Goal: Task Accomplishment & Management: Use online tool/utility

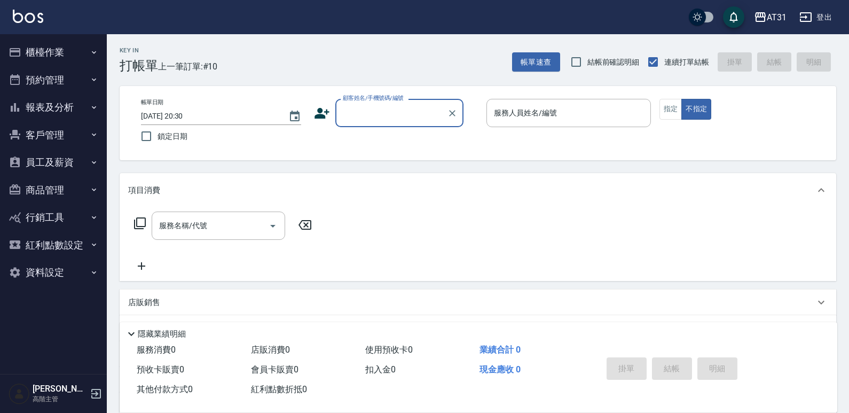
click at [409, 119] on input "顧客姓名/手機號碼/編號" at bounding box center [391, 113] width 103 height 19
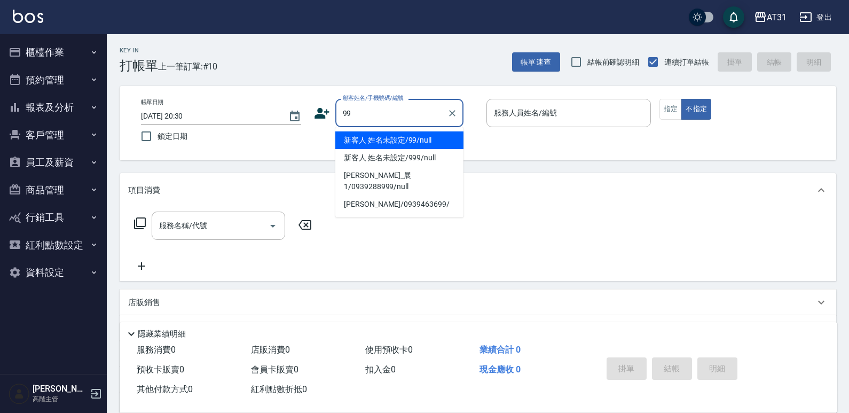
type input "新客人 姓名未設定/99/null"
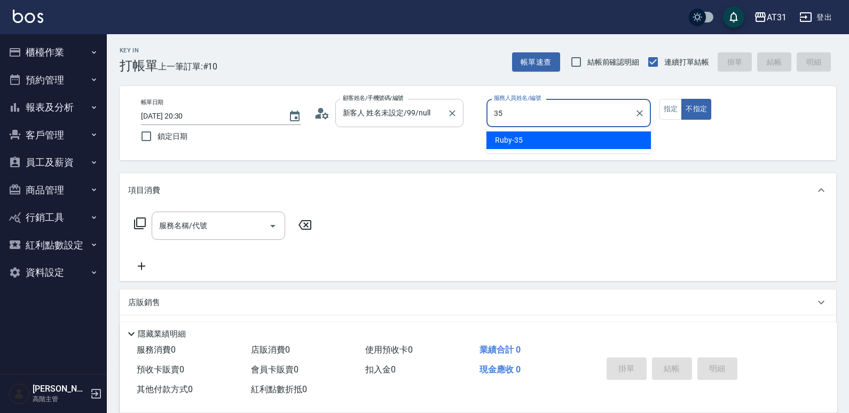
type input "Ruby-35"
type button "false"
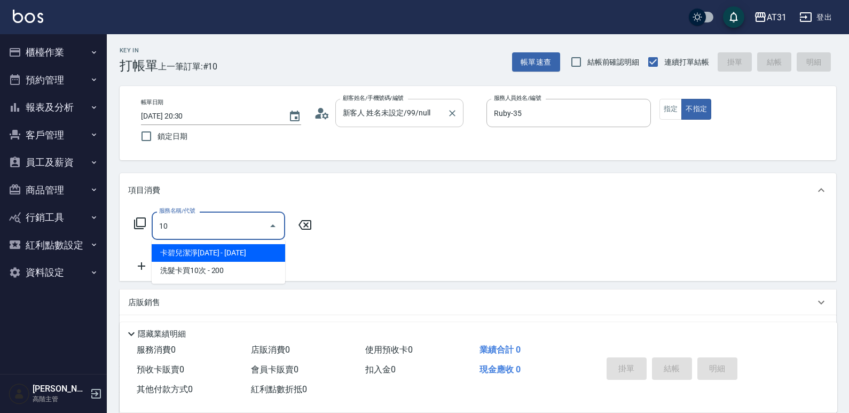
type input "102"
type input "90"
type input "洗+AB劑+精油(102)"
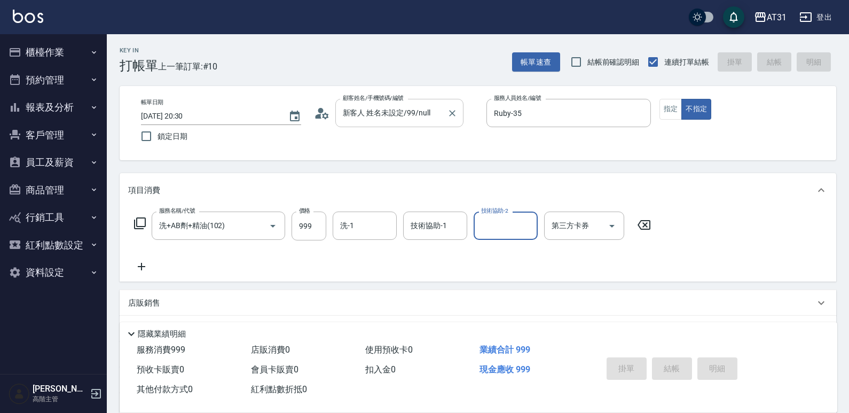
type input "0"
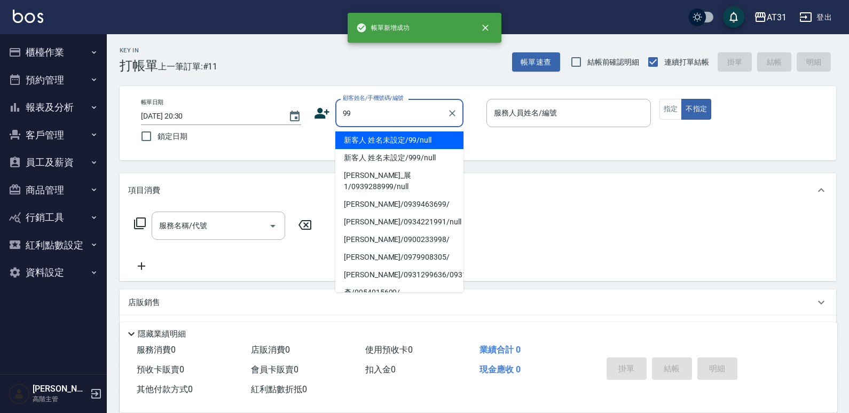
type input "新客人 姓名未設定/99/null"
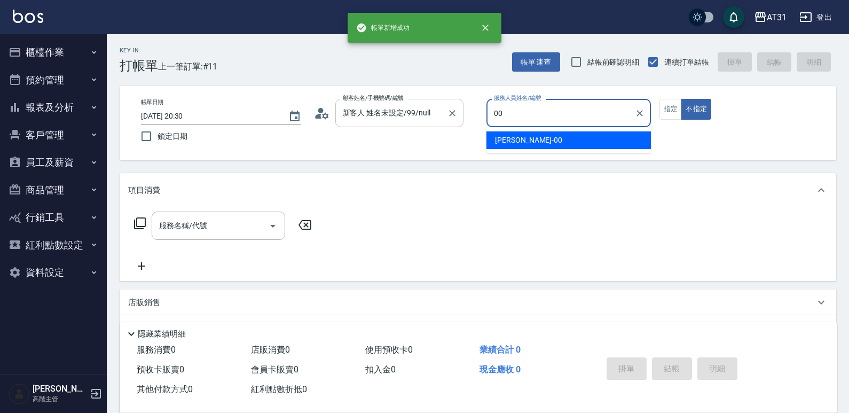
type input "[PERSON_NAME]-00"
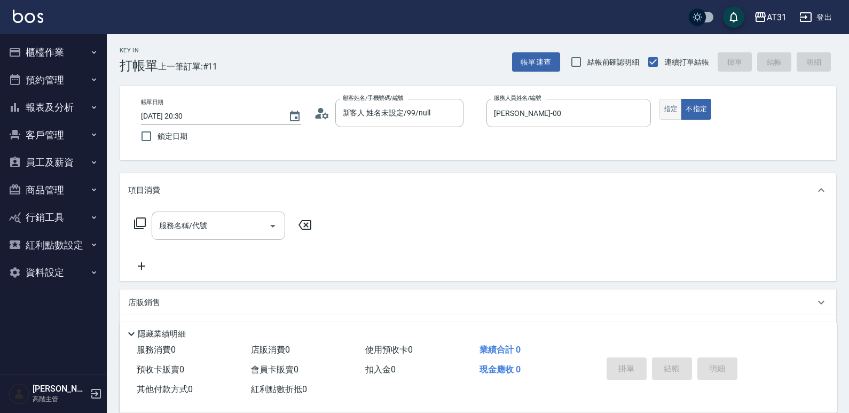
click at [671, 114] on button "指定" at bounding box center [671, 109] width 23 height 21
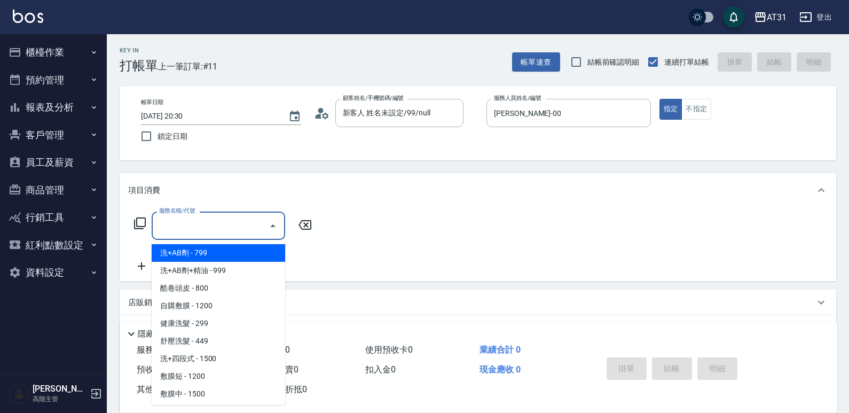
click at [236, 231] on input "服務名稱/代號" at bounding box center [211, 225] width 108 height 19
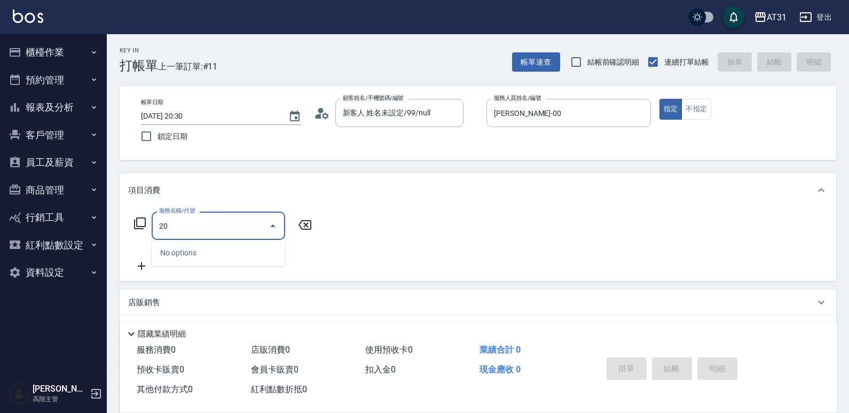
type input "201"
type input "20"
type input "洗髮(201)"
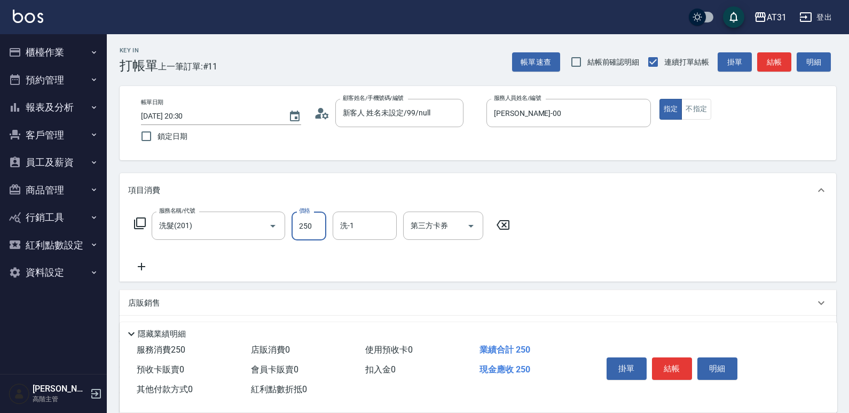
type input "0"
type input "30"
type input "300"
type input "鳳梨-41"
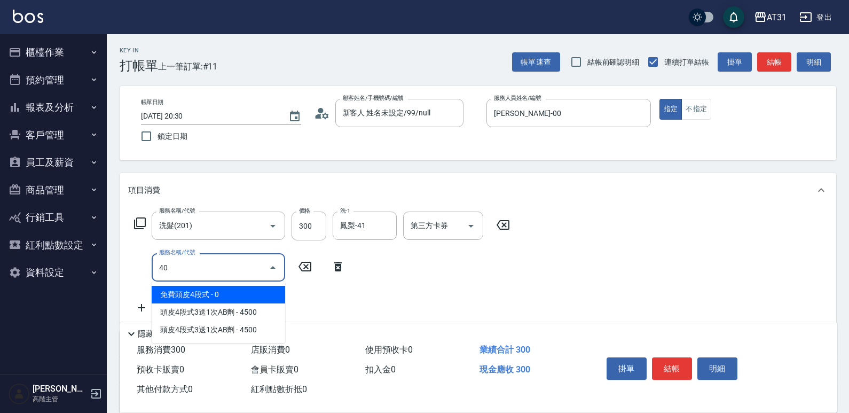
type input "401"
type input "50"
type input "剪髮(401)"
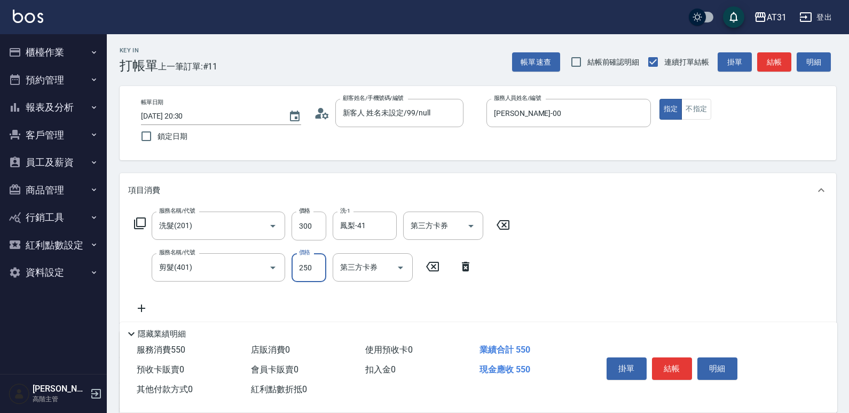
type input "30"
type input "60"
type input "300"
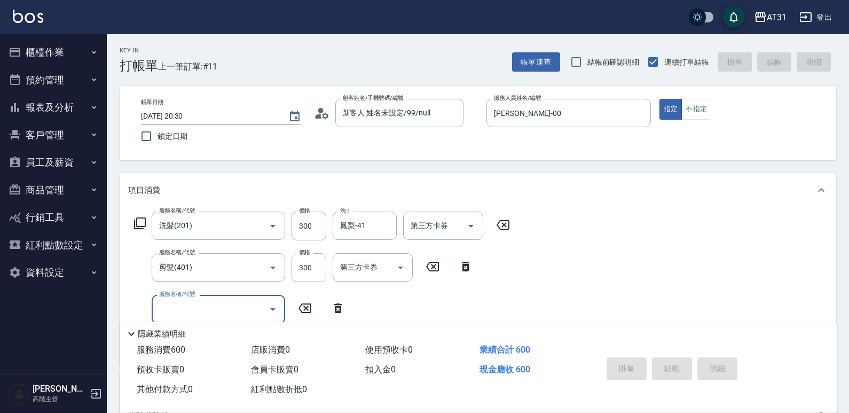
type input "0"
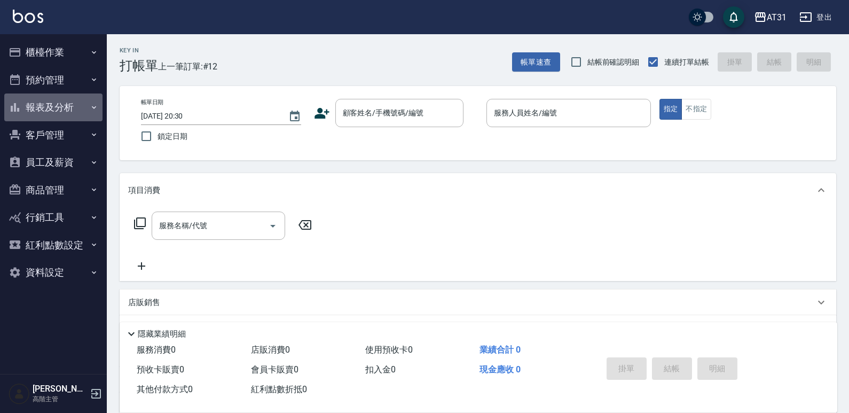
click at [50, 116] on button "報表及分析" at bounding box center [53, 107] width 98 height 28
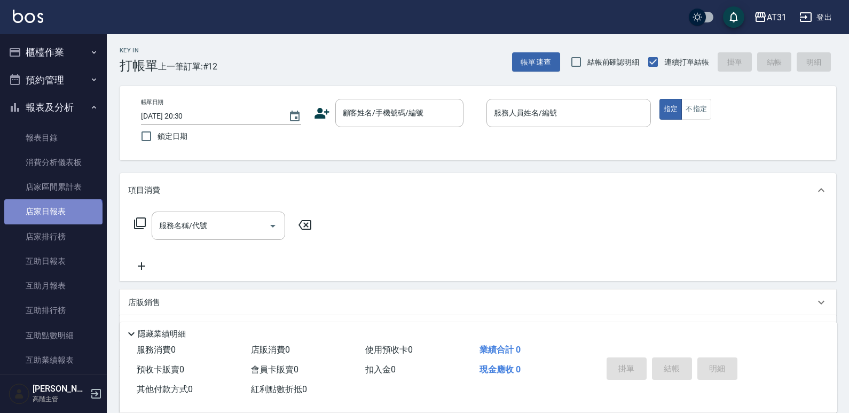
click at [52, 218] on link "店家日報表" at bounding box center [53, 211] width 98 height 25
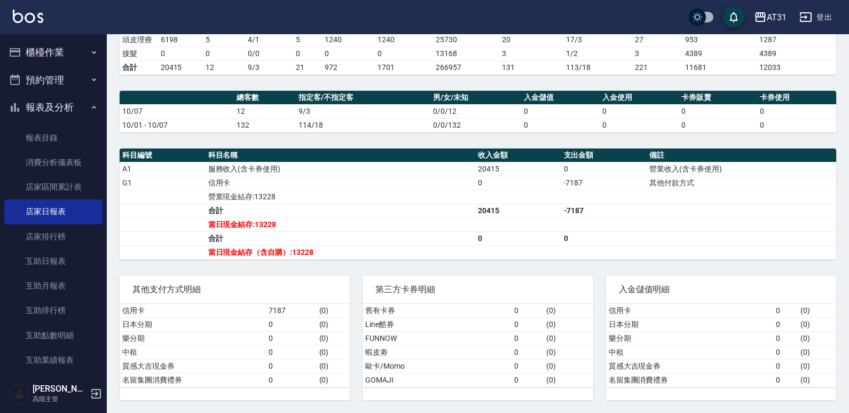
scroll to position [297, 0]
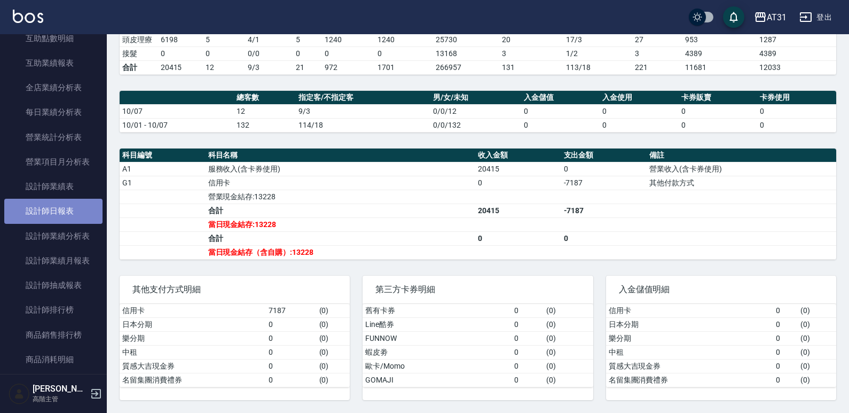
click at [54, 222] on link "設計師日報表" at bounding box center [53, 211] width 98 height 25
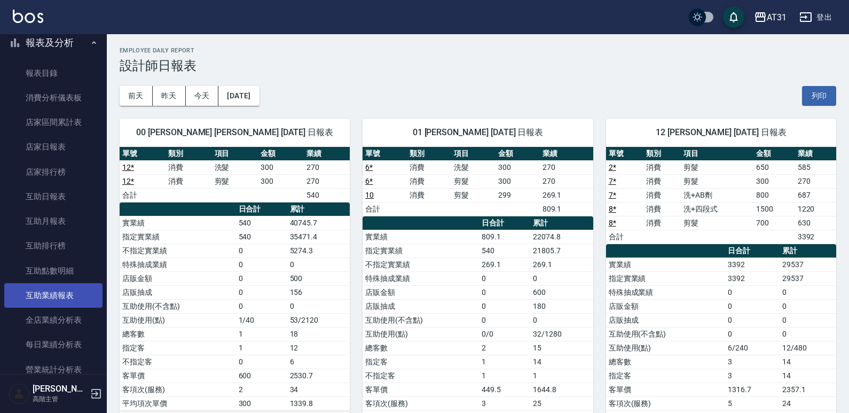
scroll to position [30, 0]
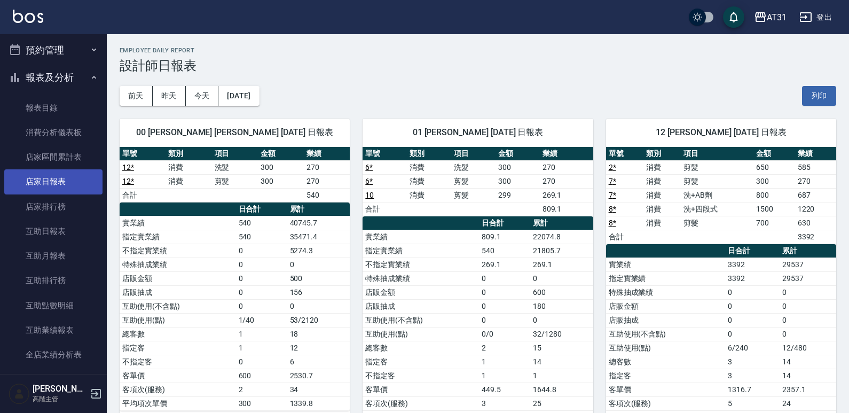
click at [64, 187] on link "店家日報表" at bounding box center [53, 181] width 98 height 25
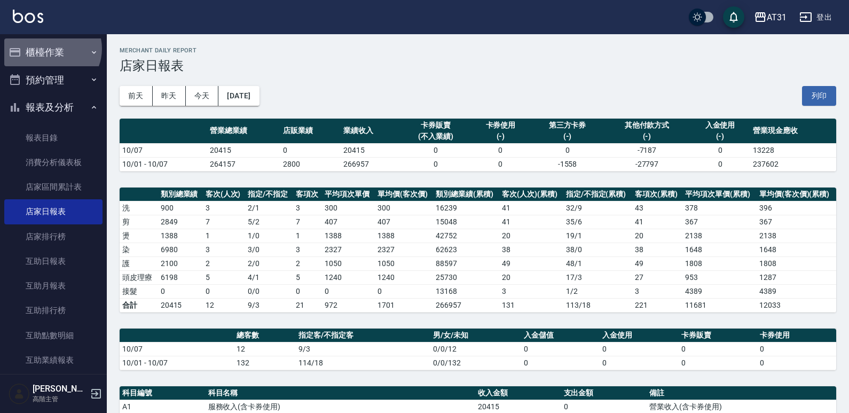
click at [51, 49] on button "櫃檯作業" at bounding box center [53, 52] width 98 height 28
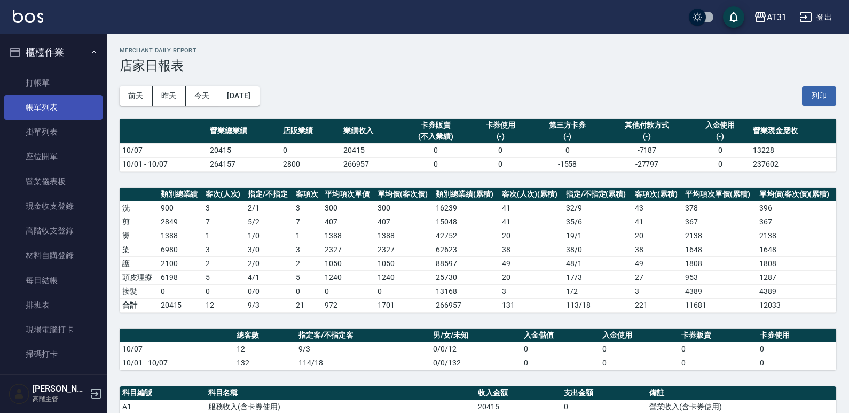
click at [56, 110] on link "帳單列表" at bounding box center [53, 107] width 98 height 25
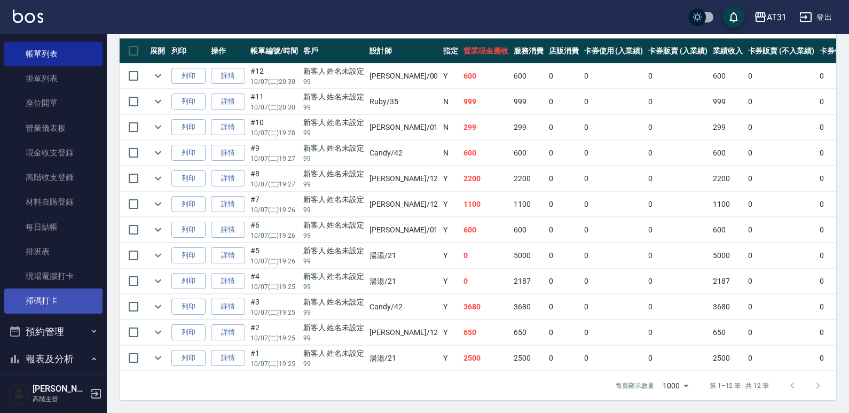
scroll to position [160, 0]
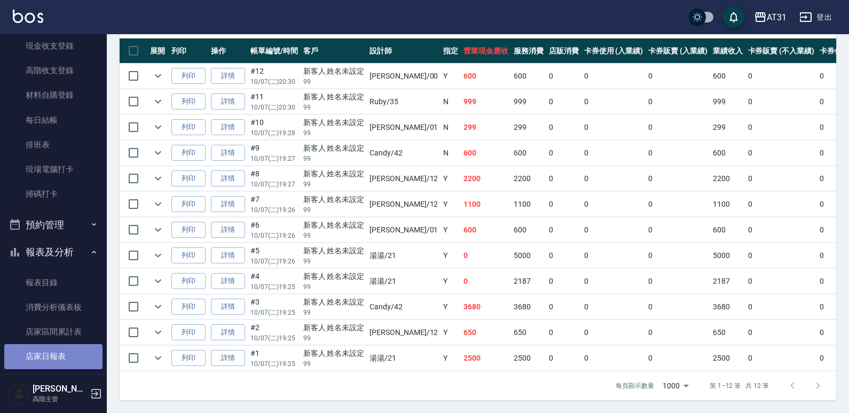
click at [60, 362] on link "店家日報表" at bounding box center [53, 356] width 98 height 25
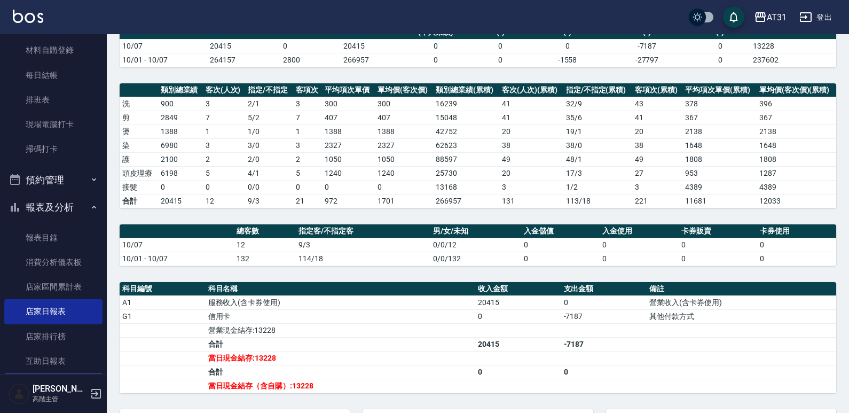
scroll to position [267, 0]
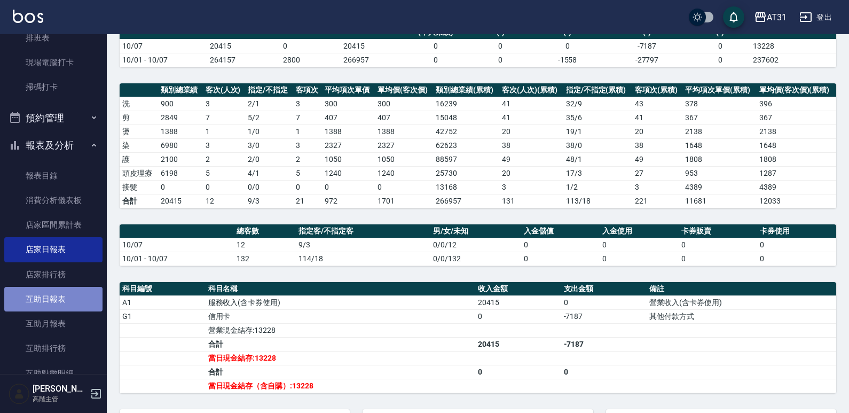
click at [55, 293] on link "互助日報表" at bounding box center [53, 299] width 98 height 25
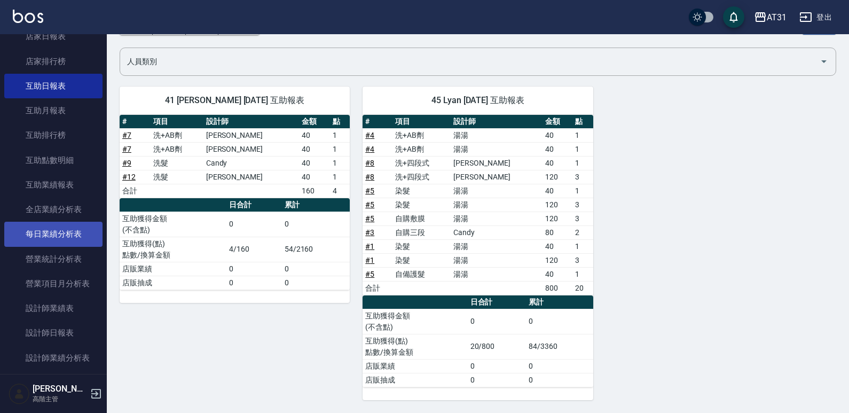
scroll to position [481, 0]
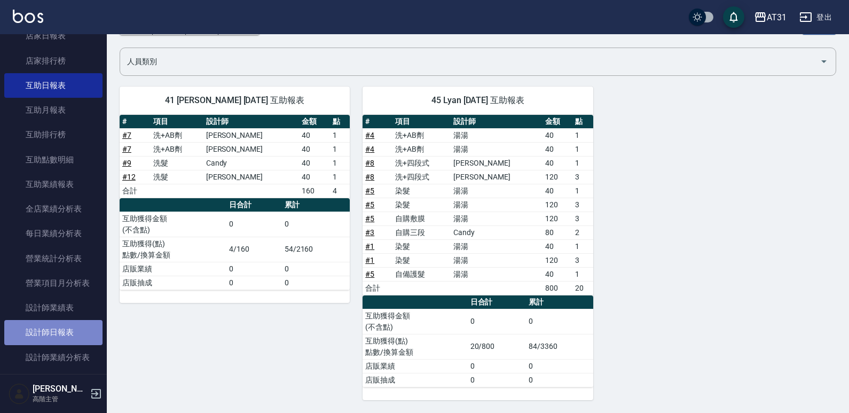
drag, startPoint x: 63, startPoint y: 333, endPoint x: 84, endPoint y: 329, distance: 21.9
click at [63, 333] on link "設計師日報表" at bounding box center [53, 332] width 98 height 25
